Goal: Task Accomplishment & Management: Manage account settings

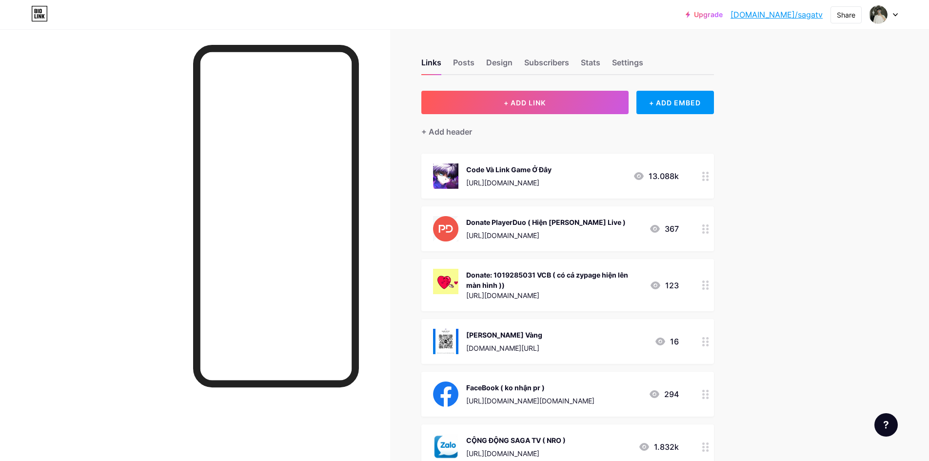
click at [485, 168] on div "Code Và Link Game Ở Đây" at bounding box center [508, 169] width 85 height 10
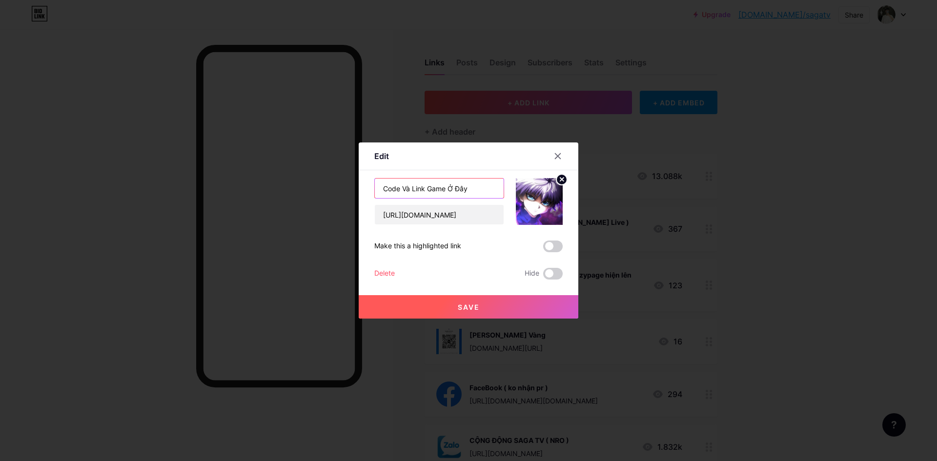
drag, startPoint x: 490, startPoint y: 186, endPoint x: 468, endPoint y: 184, distance: 22.1
click at [330, 182] on div "Edit Content YouTube Play YouTube video without leaving your page. ADD Vimeo Pl…" at bounding box center [468, 230] width 937 height 461
drag, startPoint x: 834, startPoint y: 190, endPoint x: 808, endPoint y: 0, distance: 191.9
click at [834, 189] on div at bounding box center [468, 230] width 937 height 461
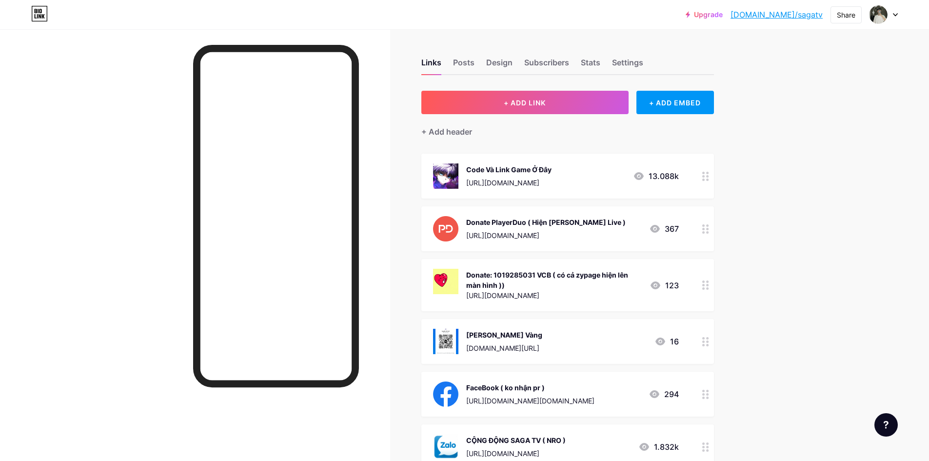
click at [485, 180] on div "[URL][DOMAIN_NAME]" at bounding box center [508, 183] width 85 height 10
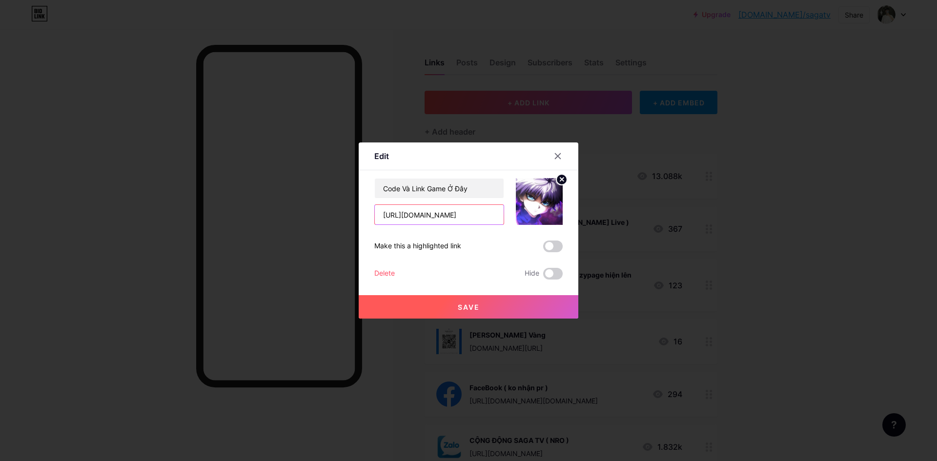
drag, startPoint x: 449, startPoint y: 215, endPoint x: 271, endPoint y: 222, distance: 178.7
click at [271, 222] on div "Edit Content YouTube Play YouTube video without leaving your page. ADD Vimeo Pl…" at bounding box center [468, 230] width 937 height 461
drag, startPoint x: 469, startPoint y: 194, endPoint x: 278, endPoint y: 195, distance: 191.2
click at [238, 194] on div "Edit Content YouTube Play YouTube video without leaving your page. ADD Vimeo Pl…" at bounding box center [468, 230] width 937 height 461
click at [326, 143] on div at bounding box center [468, 230] width 937 height 461
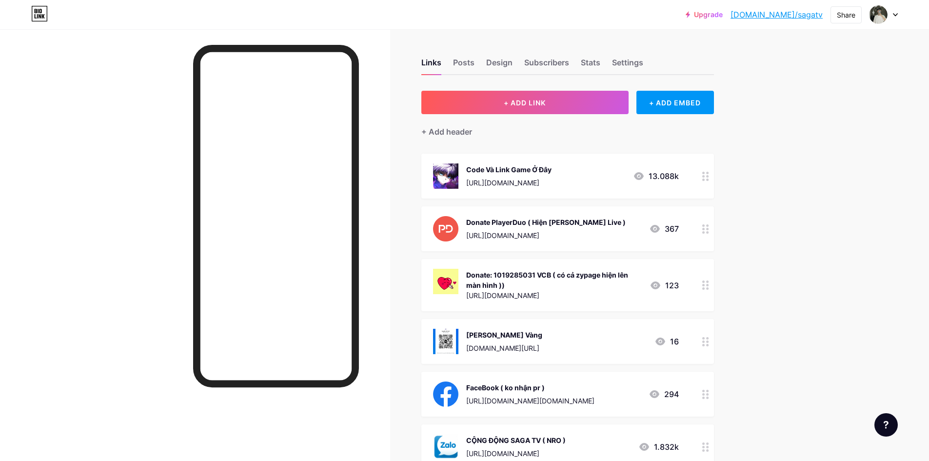
click at [531, 229] on div "Donate PlayerDuo ( Hiện [PERSON_NAME] Live ) [URL][DOMAIN_NAME]" at bounding box center [546, 228] width 160 height 25
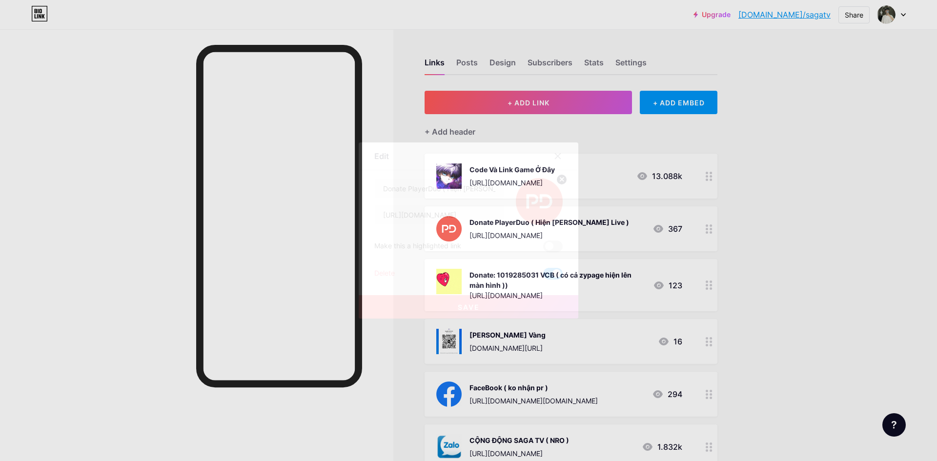
click at [613, 182] on div at bounding box center [468, 230] width 937 height 461
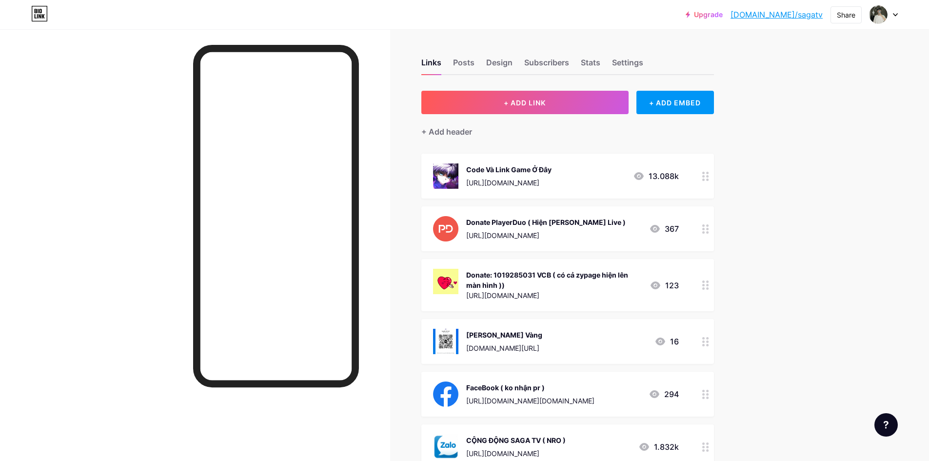
click at [554, 276] on div "Donate: 1019285031 VCB ( có cả zypage hiện lên màn hình ))" at bounding box center [554, 280] width 176 height 20
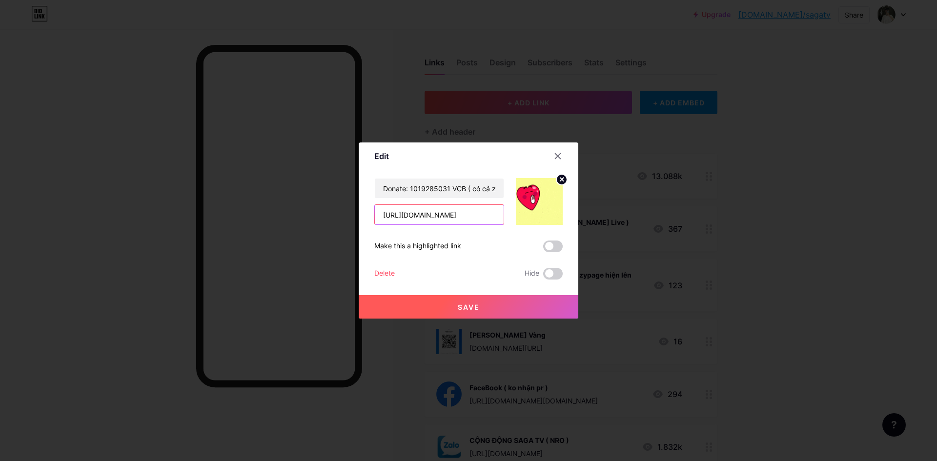
drag, startPoint x: 490, startPoint y: 217, endPoint x: 334, endPoint y: 212, distance: 156.1
click at [334, 212] on div "Edit Content YouTube Play YouTube video without leaving your page. ADD Vimeo Pl…" at bounding box center [468, 230] width 937 height 461
drag, startPoint x: 382, startPoint y: 188, endPoint x: 548, endPoint y: 183, distance: 165.4
click at [548, 183] on div "Donate: 1019285031 VCB ( có cả zypage hiện lên màn hình )) [URL][DOMAIN_NAME]" at bounding box center [468, 201] width 188 height 47
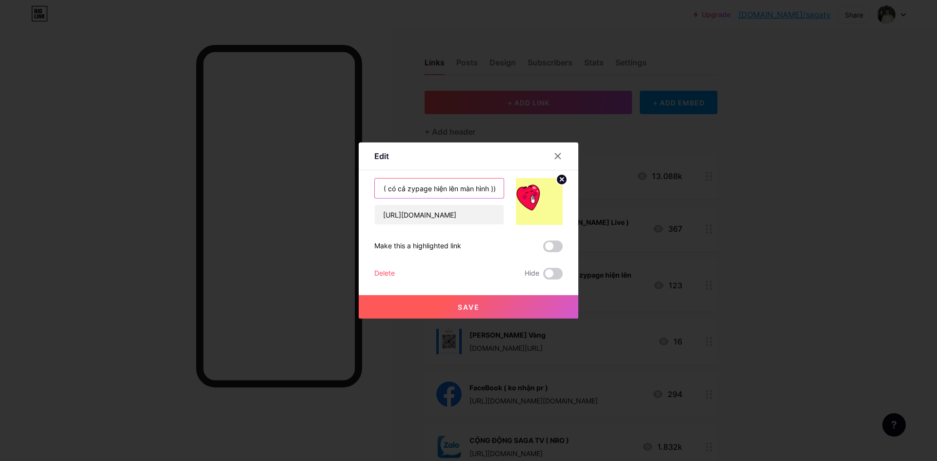
scroll to position [0, 0]
click at [306, 272] on div at bounding box center [468, 230] width 937 height 461
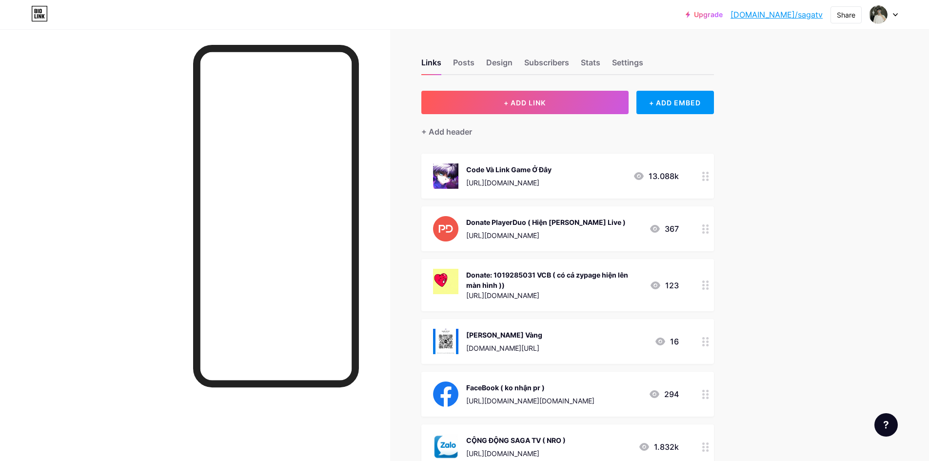
click at [505, 393] on div "FaceBook ( ko nhận pr ) [URL][DOMAIN_NAME][DOMAIN_NAME]" at bounding box center [530, 393] width 128 height 25
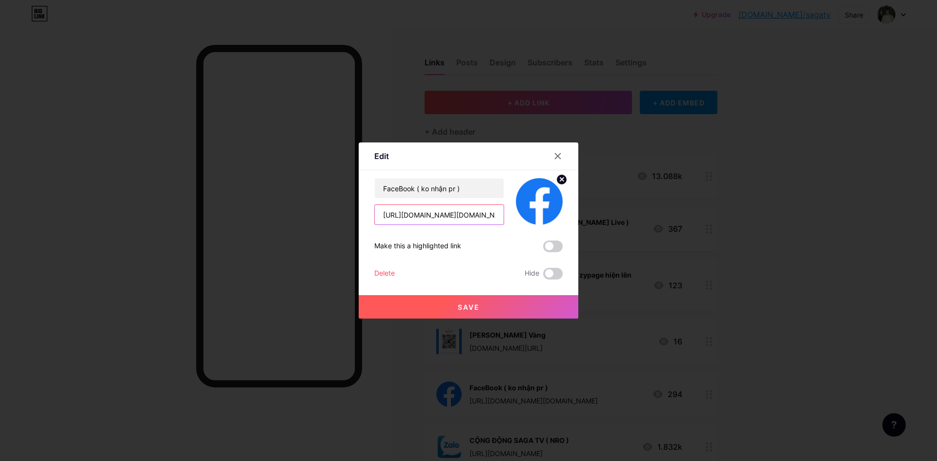
scroll to position [0, 15]
drag, startPoint x: 381, startPoint y: 215, endPoint x: 574, endPoint y: 216, distance: 192.7
click at [574, 216] on div "Edit Content YouTube Play YouTube video without leaving your page. ADD Vimeo Pl…" at bounding box center [468, 230] width 219 height 176
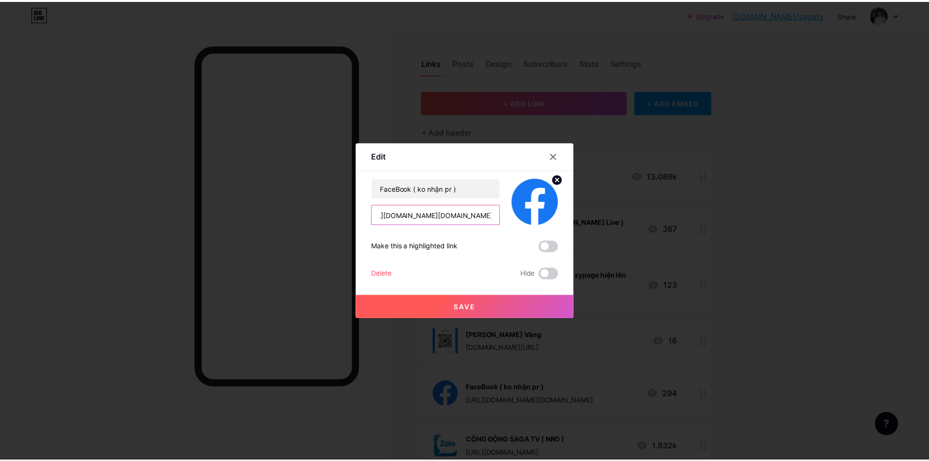
scroll to position [0, 0]
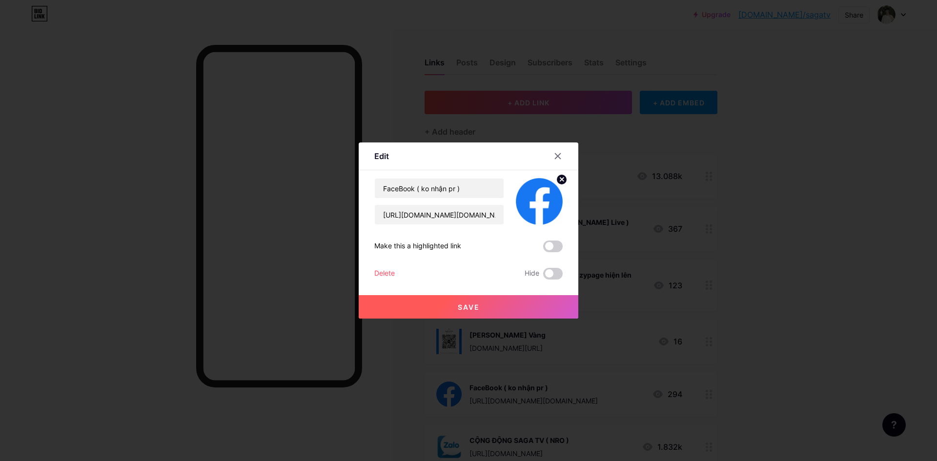
click at [392, 95] on div at bounding box center [468, 230] width 937 height 461
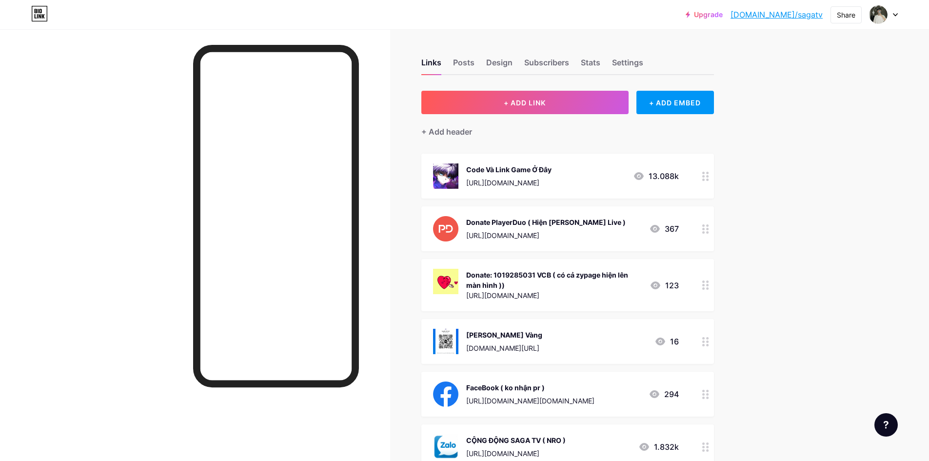
click at [503, 436] on div "CỘNG ĐỘNG SAGA TV ( NRO )" at bounding box center [516, 440] width 100 height 10
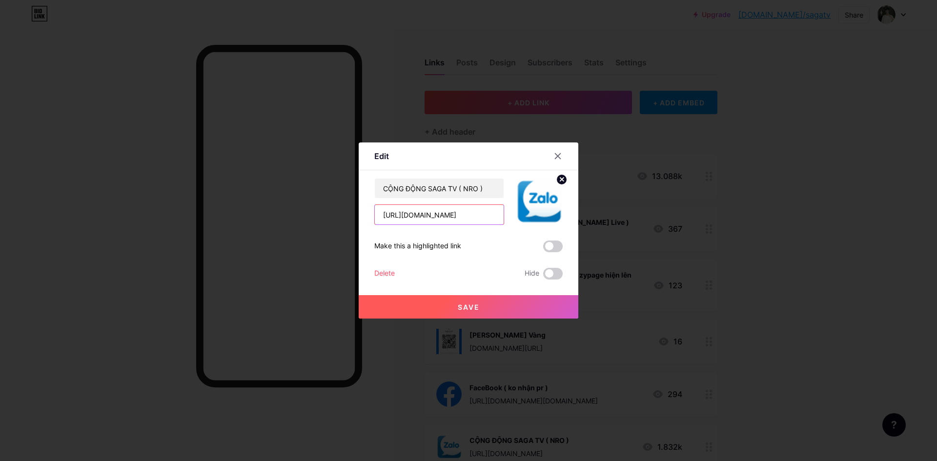
drag, startPoint x: 490, startPoint y: 214, endPoint x: 277, endPoint y: 218, distance: 213.7
click at [277, 218] on div "Edit Content YouTube Play YouTube video without leaving your page. ADD Vimeo Pl…" at bounding box center [468, 230] width 937 height 461
click at [682, 251] on div at bounding box center [468, 230] width 937 height 461
